Goal: Task Accomplishment & Management: Use online tool/utility

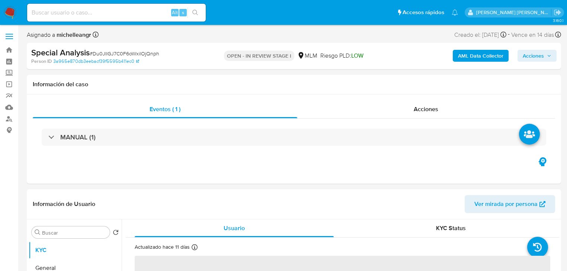
select select "10"
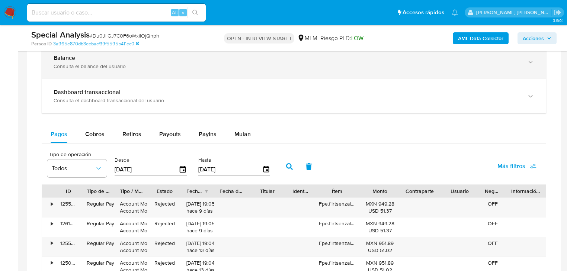
scroll to position [446, 0]
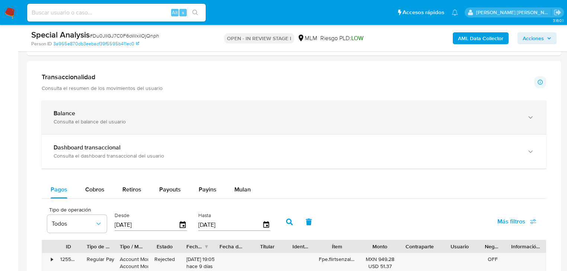
click at [91, 117] on div "Balance" at bounding box center [286, 113] width 465 height 7
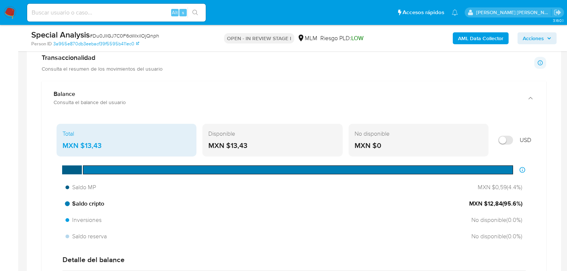
scroll to position [476, 0]
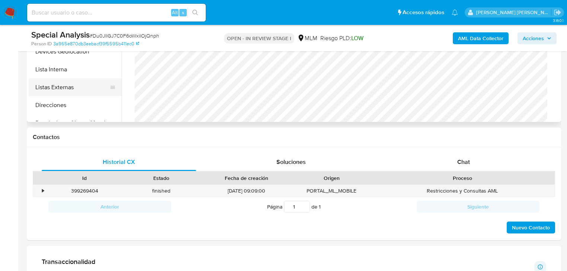
scroll to position [208, 0]
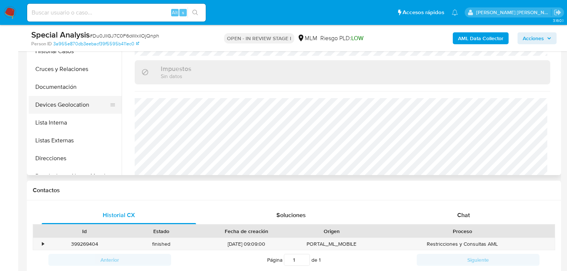
click at [72, 108] on button "Devices Geolocation" at bounding box center [72, 105] width 87 height 18
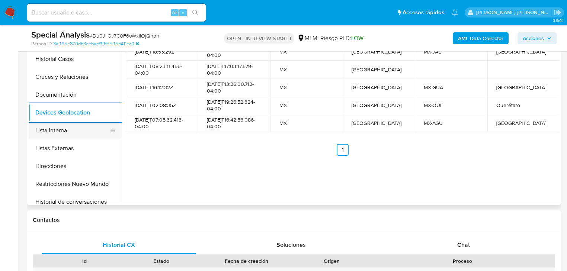
scroll to position [59, 0]
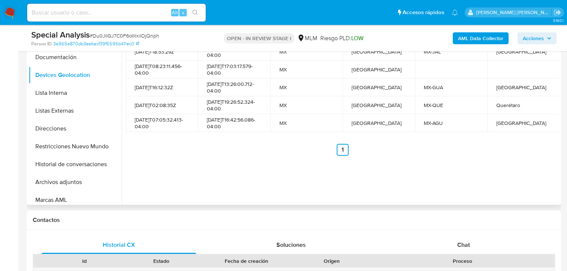
drag, startPoint x: 57, startPoint y: 181, endPoint x: 371, endPoint y: 171, distance: 313.6
click at [57, 180] on button "Archivos adjuntos" at bounding box center [75, 182] width 93 height 18
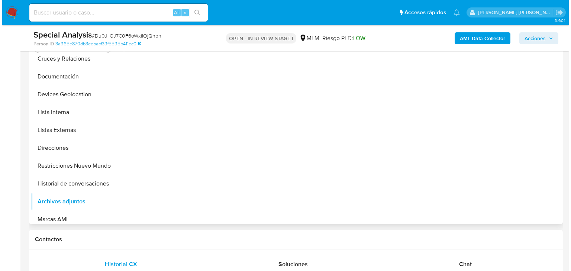
scroll to position [149, 0]
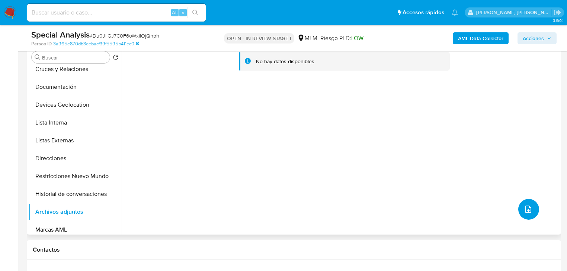
click at [532, 213] on button "upload-file" at bounding box center [528, 209] width 21 height 21
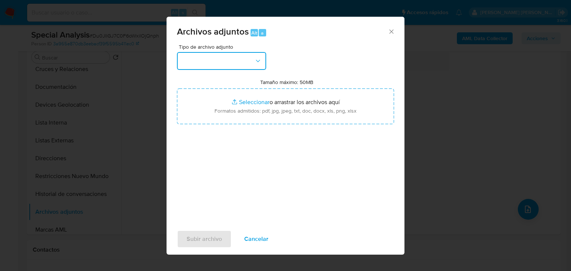
click at [240, 63] on button "button" at bounding box center [221, 61] width 89 height 18
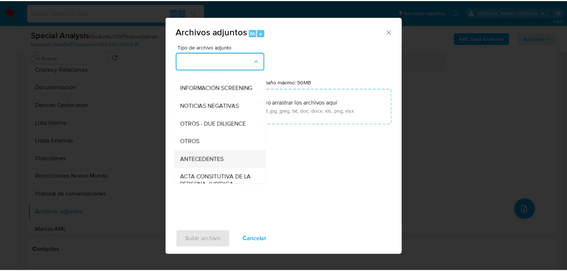
scroll to position [80, 0]
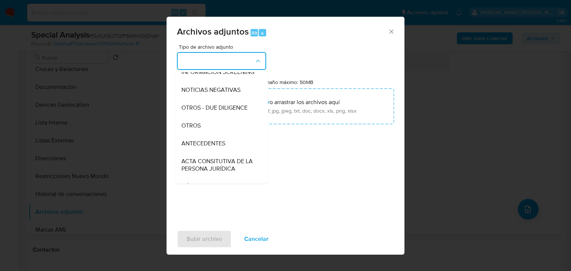
drag, startPoint x: 201, startPoint y: 134, endPoint x: 205, endPoint y: 140, distance: 7.2
click at [201, 129] on span "OTROS" at bounding box center [190, 125] width 19 height 7
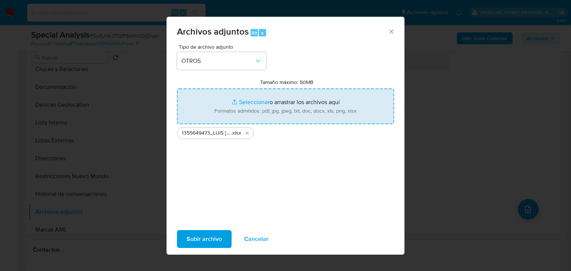
type input "C:\fakepath\1355649473_LUIS ALBERTO CASTILLO GONZALEZ _AGO25.pdf"
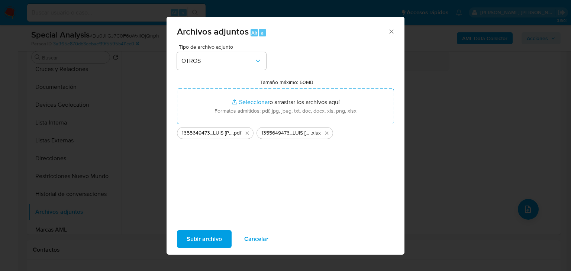
click at [195, 239] on span "Subir archivo" at bounding box center [204, 239] width 35 height 16
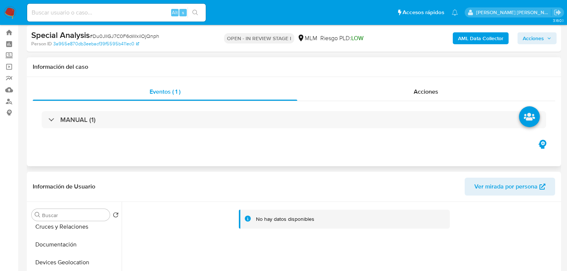
scroll to position [0, 0]
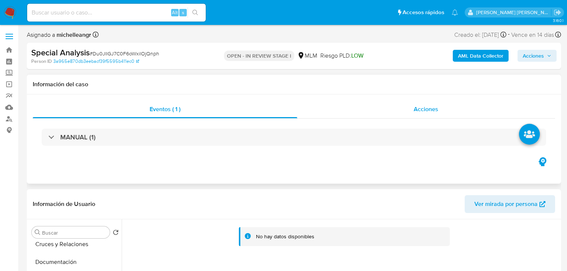
click at [425, 110] on span "Acciones" at bounding box center [425, 109] width 25 height 9
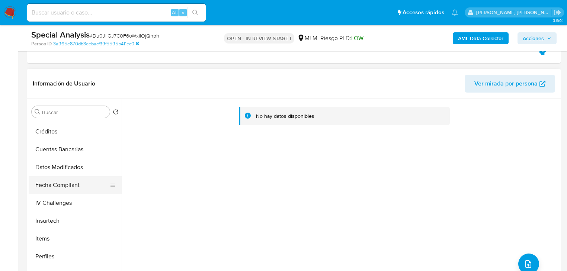
scroll to position [290, 0]
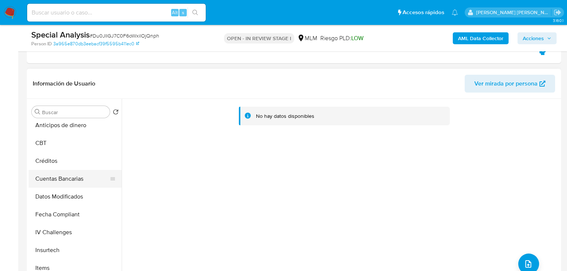
click at [55, 181] on button "Cuentas Bancarias" at bounding box center [72, 179] width 87 height 18
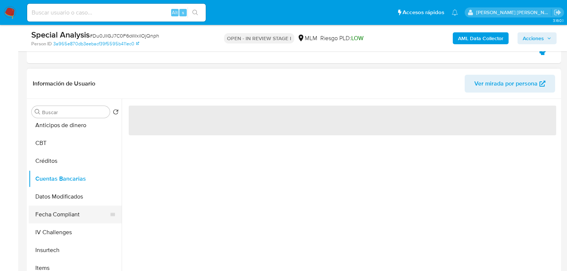
click at [68, 214] on button "Fecha Compliant" at bounding box center [72, 215] width 87 height 18
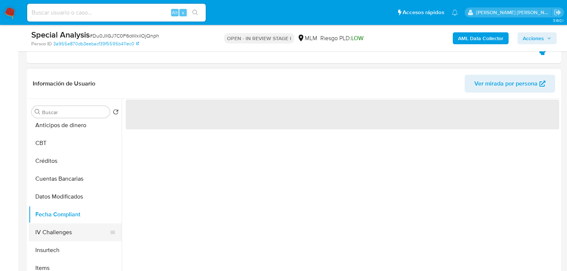
click at [61, 235] on button "IV Challenges" at bounding box center [72, 232] width 87 height 18
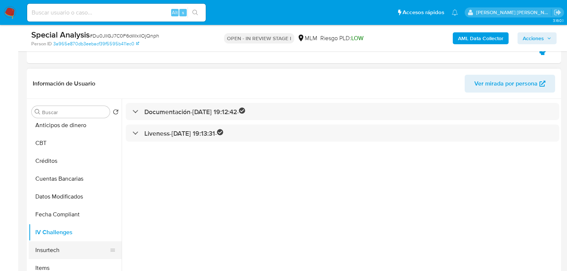
click at [63, 249] on button "Insurtech" at bounding box center [72, 250] width 87 height 18
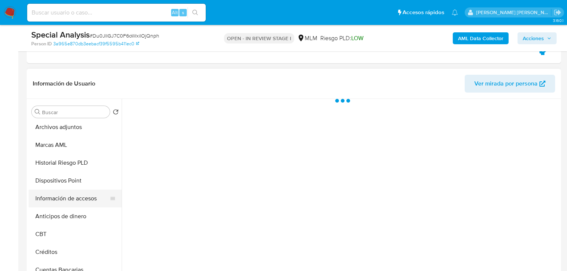
scroll to position [171, 0]
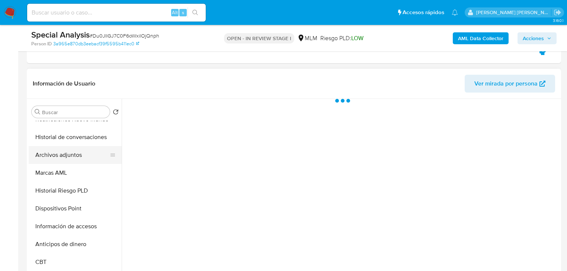
click at [71, 156] on button "Archivos adjuntos" at bounding box center [72, 155] width 87 height 18
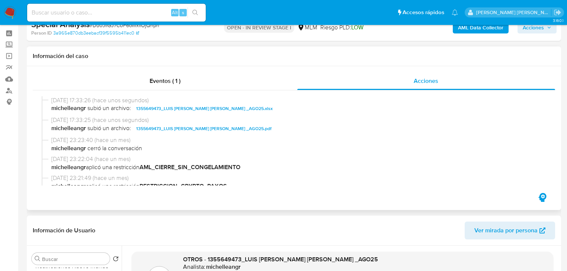
scroll to position [0, 0]
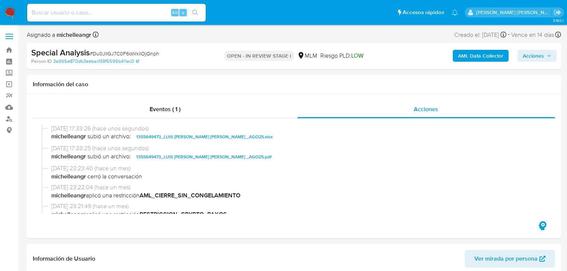
click at [539, 49] on div "AML Data Collector Acciones" at bounding box center [469, 55] width 173 height 17
drag, startPoint x: 536, startPoint y: 53, endPoint x: 512, endPoint y: 60, distance: 25.3
click at [536, 52] on span "Acciones" at bounding box center [532, 56] width 21 height 12
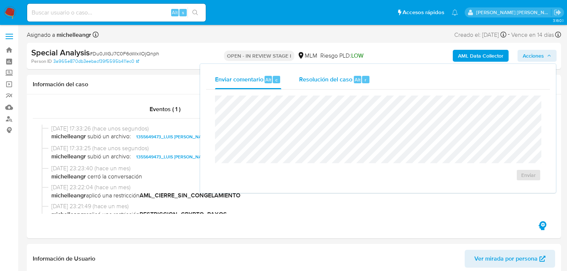
click at [319, 81] on span "Resolución del caso" at bounding box center [325, 79] width 53 height 9
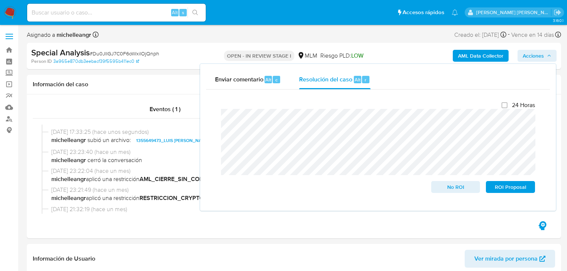
scroll to position [30, 0]
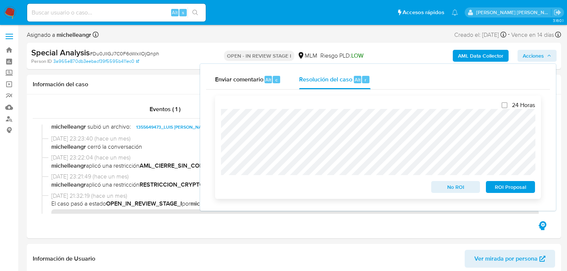
click at [517, 189] on span "ROI Proposal" at bounding box center [510, 187] width 39 height 10
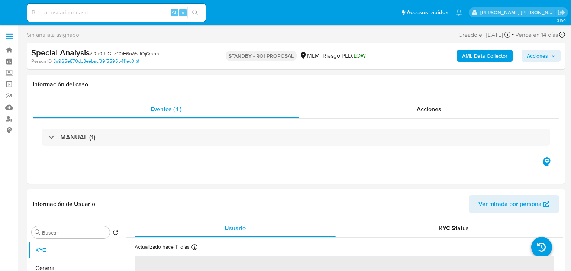
select select "10"
click at [427, 107] on span "Acciones" at bounding box center [425, 109] width 25 height 9
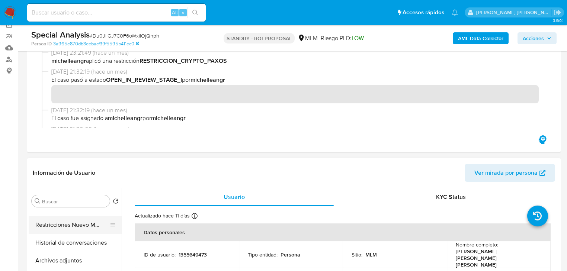
scroll to position [149, 0]
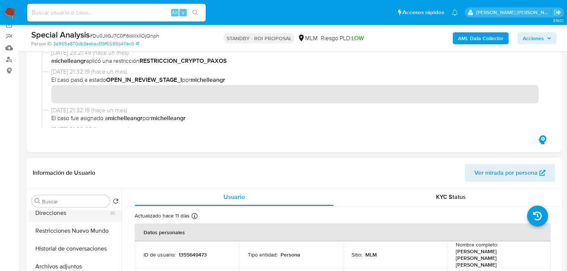
drag, startPoint x: 97, startPoint y: 232, endPoint x: 117, endPoint y: 213, distance: 28.1
click at [97, 231] on button "Restricciones Nuevo Mundo" at bounding box center [75, 231] width 93 height 18
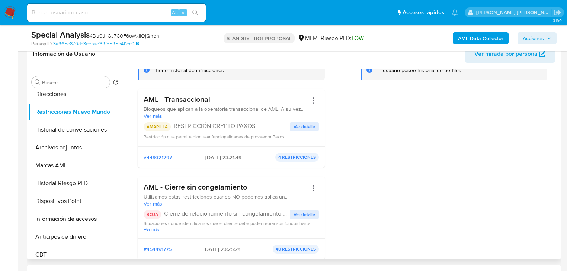
scroll to position [0, 0]
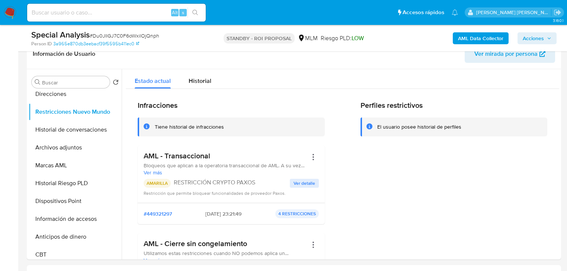
click at [11, 9] on img at bounding box center [10, 12] width 13 height 13
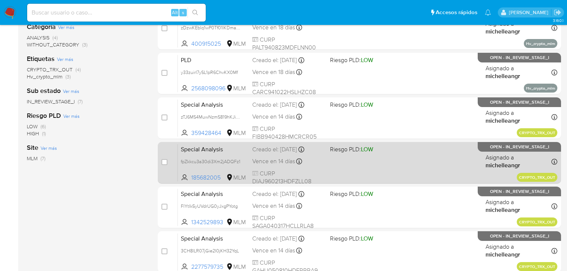
scroll to position [119, 0]
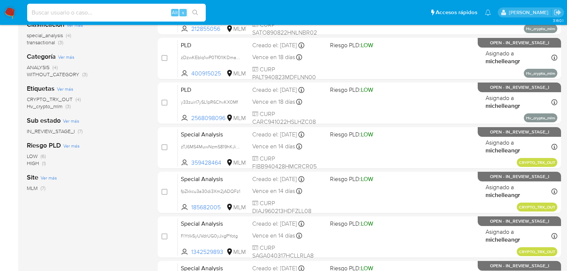
click at [52, 10] on input at bounding box center [116, 13] width 178 height 10
paste input "zTJ6MS4MuwNzmS819hKJiRew"
type input "zTJ6MS4MuwNzmS819hKJiRew"
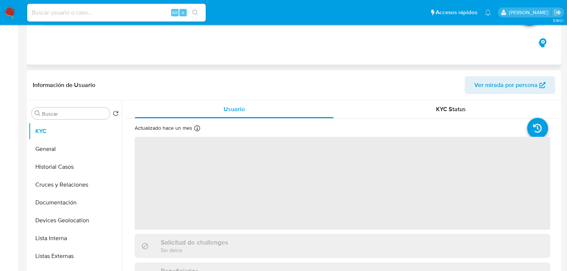
select select "10"
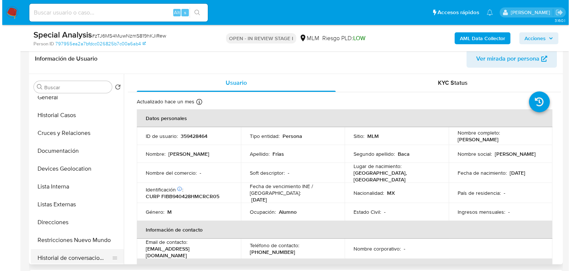
scroll to position [59, 0]
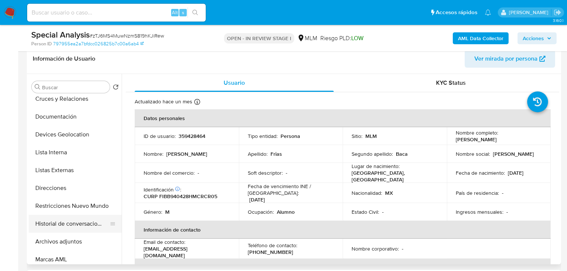
drag, startPoint x: 73, startPoint y: 220, endPoint x: 106, endPoint y: 219, distance: 33.5
click at [73, 220] on button "Historial de conversaciones" at bounding box center [72, 224] width 87 height 18
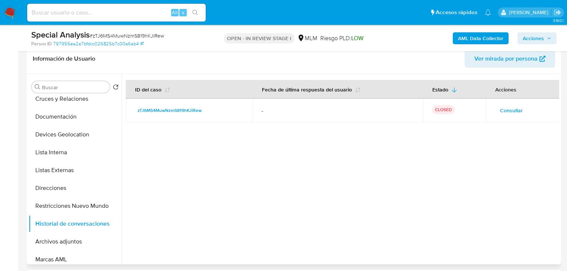
click at [513, 112] on span "Consultar" at bounding box center [511, 110] width 23 height 10
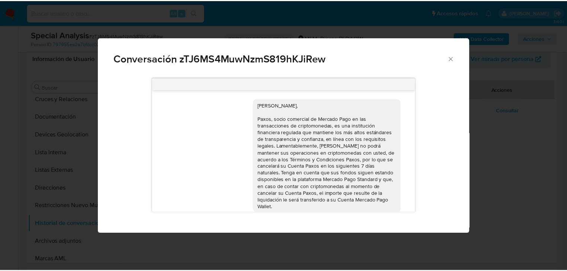
scroll to position [8, 0]
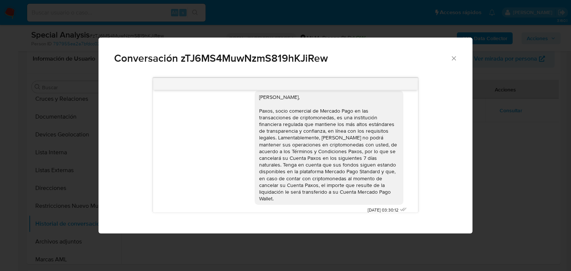
click at [455, 58] on icon "Cerrar" at bounding box center [453, 58] width 7 height 7
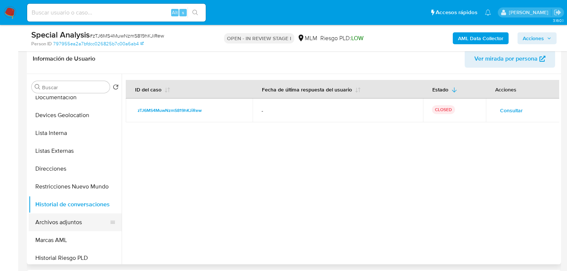
scroll to position [89, 0]
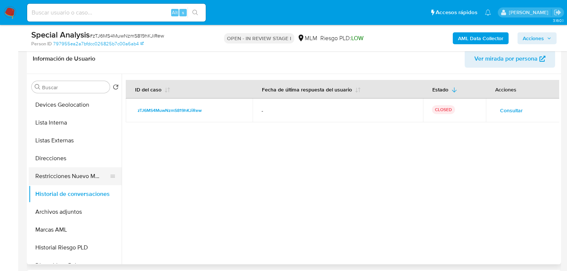
click at [75, 181] on button "Restricciones Nuevo Mundo" at bounding box center [72, 176] width 87 height 18
